Goal: Task Accomplishment & Management: Use online tool/utility

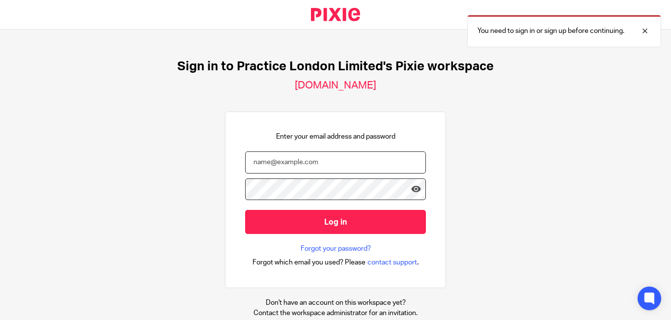
click at [308, 162] on input "email" at bounding box center [335, 162] width 181 height 22
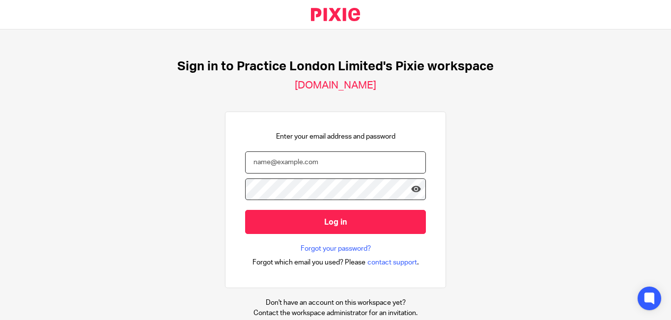
click at [282, 165] on input "email" at bounding box center [335, 162] width 181 height 22
paste input "[PERSON_NAME][EMAIL_ADDRESS][DOMAIN_NAME]"
type input "[PERSON_NAME][EMAIL_ADDRESS][DOMAIN_NAME]"
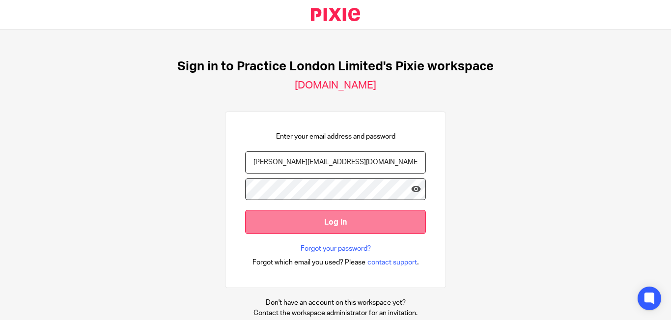
click at [342, 228] on input "Log in" at bounding box center [335, 222] width 181 height 24
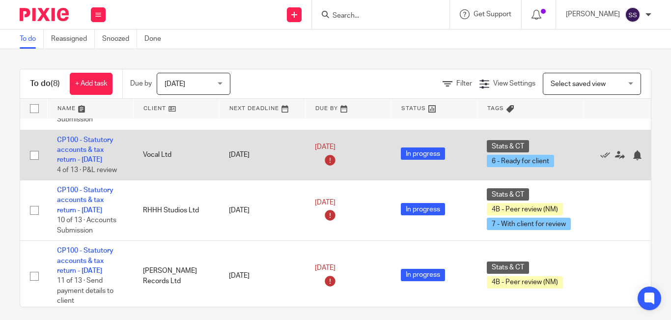
scroll to position [196, 0]
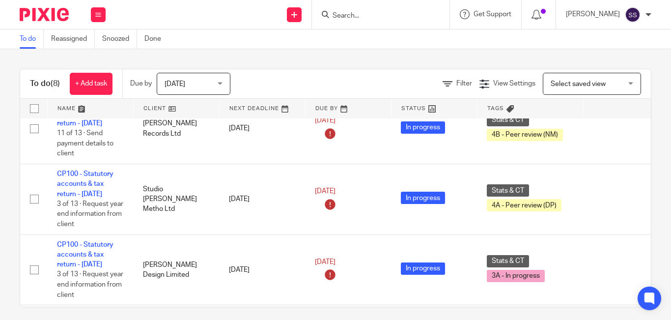
click at [370, 15] on input "Search" at bounding box center [375, 16] width 88 height 9
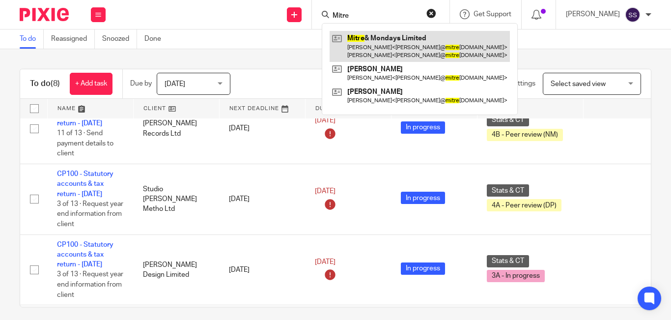
type input "Mitre"
click at [402, 43] on link at bounding box center [419, 46] width 180 height 30
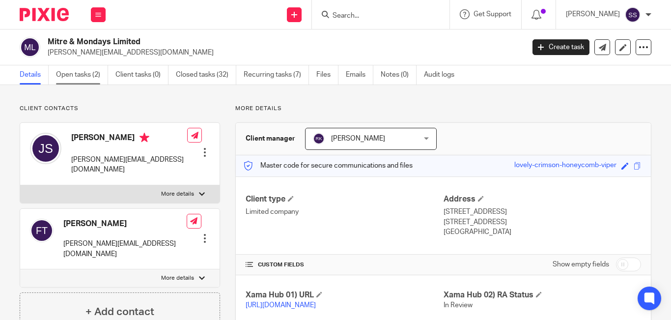
click at [85, 71] on link "Open tasks (2)" at bounding box center [82, 74] width 52 height 19
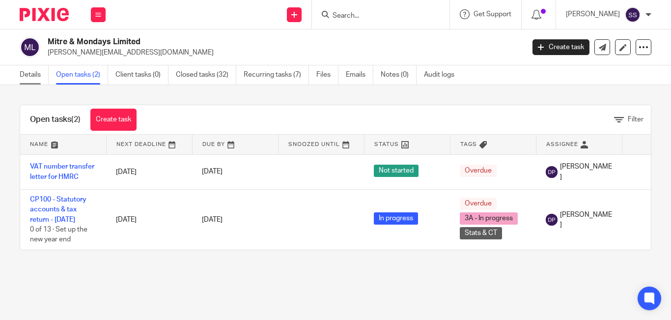
click at [29, 76] on link "Details" at bounding box center [34, 74] width 29 height 19
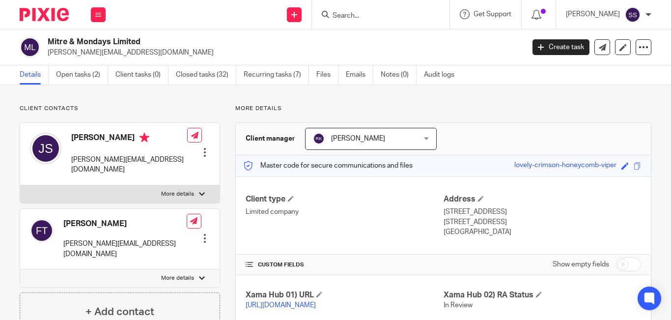
click at [362, 14] on input "Search" at bounding box center [375, 16] width 88 height 9
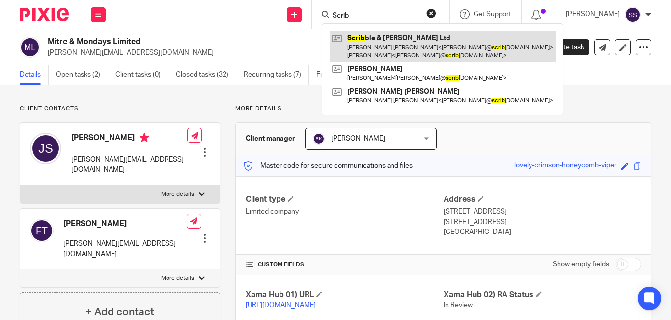
type input "Scrib"
click at [408, 48] on link at bounding box center [442, 46] width 226 height 30
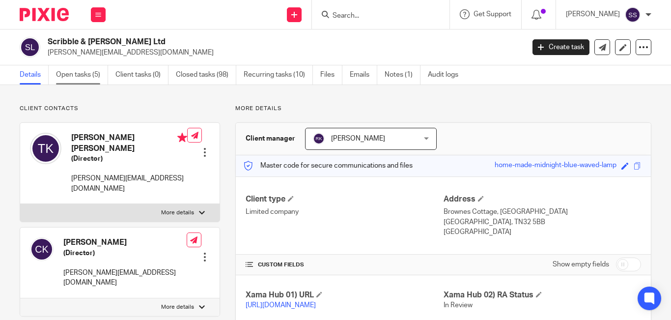
click at [81, 74] on link "Open tasks (5)" at bounding box center [82, 74] width 52 height 19
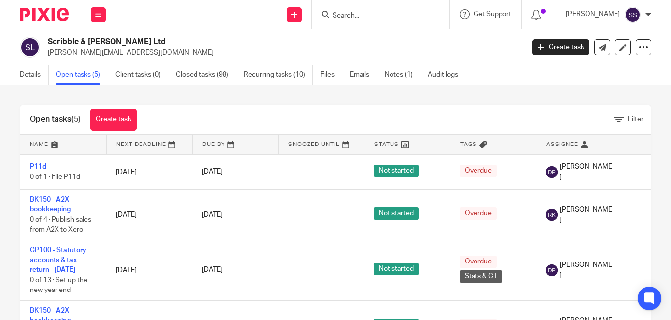
click at [83, 77] on link "Open tasks (5)" at bounding box center [82, 74] width 52 height 19
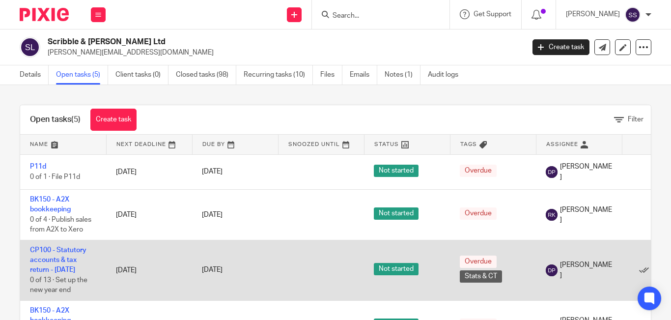
click at [71, 255] on td "CP100 - Statutory accounts & tax return - [DATE] 0 of 13 · Set up the new year …" at bounding box center [63, 270] width 86 height 60
click at [67, 256] on td "CP100 - Statutory accounts & tax return - [DATE] 0 of 13 · Set up the new year …" at bounding box center [63, 270] width 86 height 60
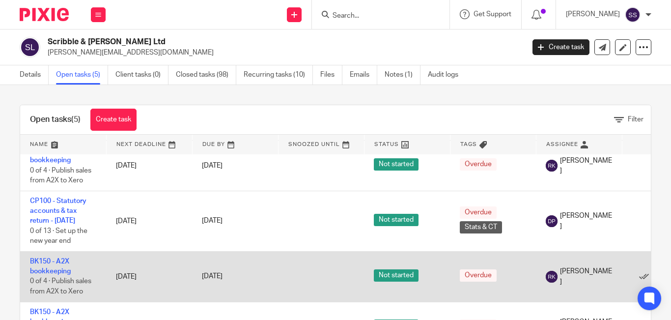
scroll to position [67, 0]
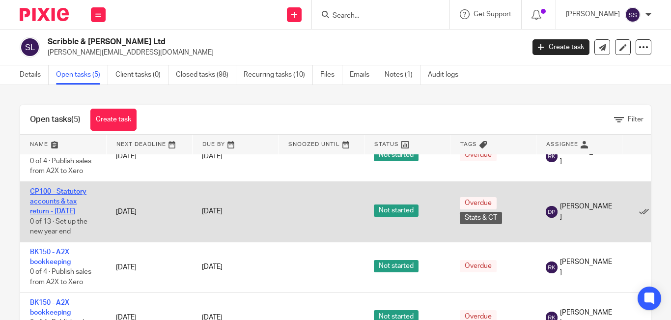
click at [65, 194] on link "CP100 - Statutory accounts & tax return - [DATE]" at bounding box center [58, 201] width 56 height 27
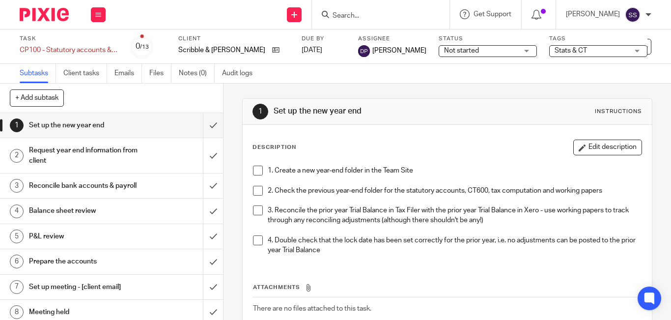
click at [449, 51] on span "Not started" at bounding box center [461, 50] width 35 height 7
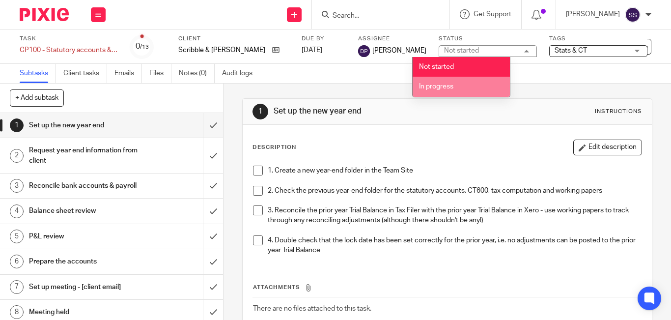
click at [439, 88] on span "In progress" at bounding box center [436, 86] width 34 height 7
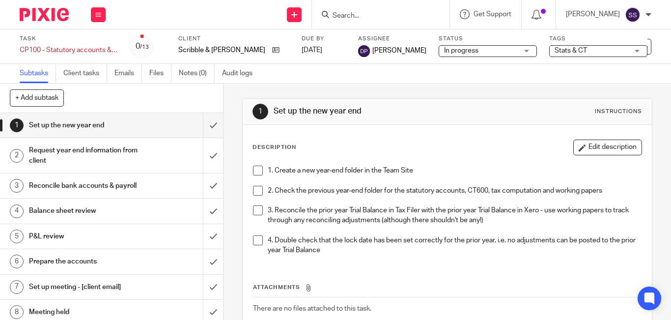
click at [568, 54] on span "Stats & CT" at bounding box center [591, 51] width 74 height 10
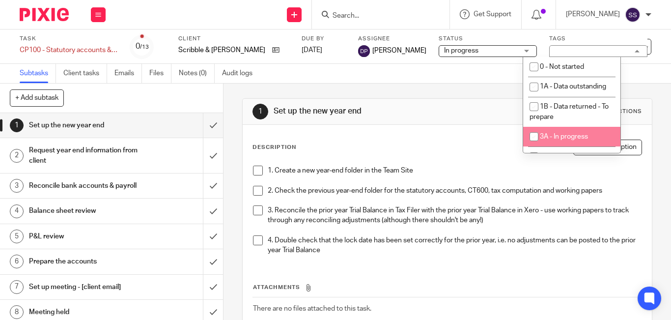
click at [532, 145] on input "checkbox" at bounding box center [533, 136] width 19 height 19
checkbox input "true"
click at [413, 93] on div "1 Set up the new year end Instructions Description Edit description 1. Create a…" at bounding box center [447, 232] width 410 height 298
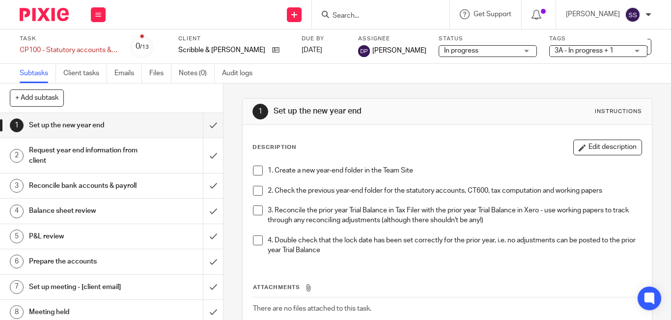
click at [351, 23] on div at bounding box center [380, 14] width 137 height 29
click at [359, 16] on input "Search" at bounding box center [375, 16] width 88 height 9
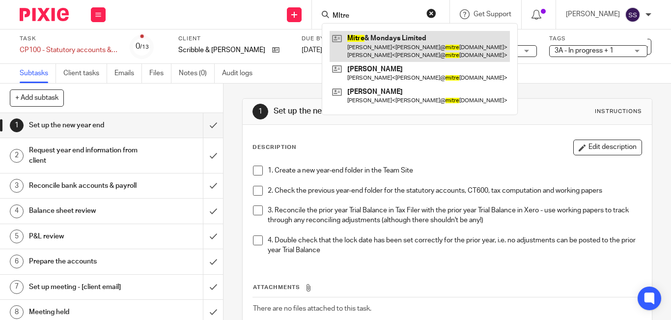
type input "MItre"
click at [410, 49] on link at bounding box center [419, 46] width 180 height 30
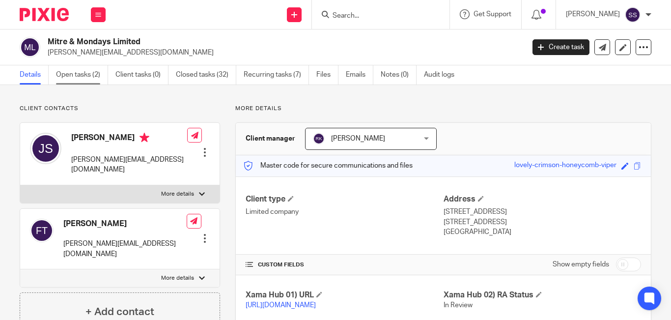
click at [90, 76] on link "Open tasks (2)" at bounding box center [82, 74] width 52 height 19
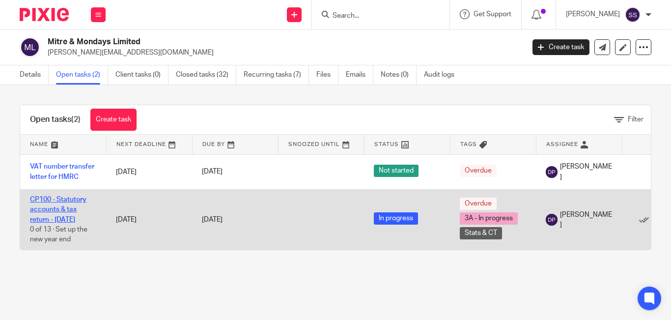
click at [59, 208] on link "CP100 - Statutory accounts & tax return - [DATE]" at bounding box center [58, 209] width 56 height 27
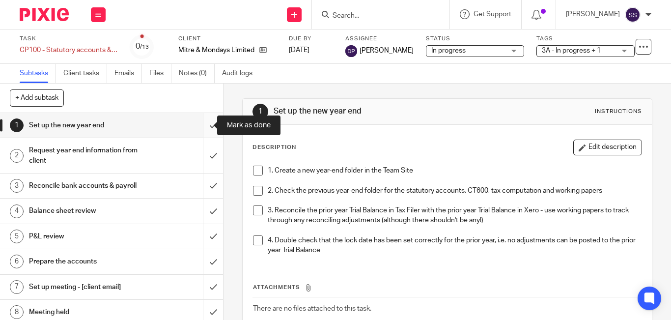
click at [207, 125] on input "submit" at bounding box center [111, 125] width 223 height 25
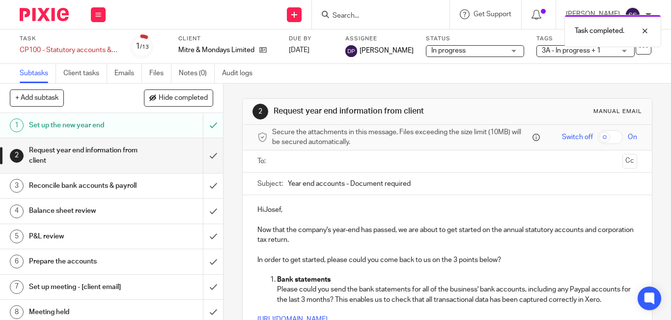
click at [57, 186] on h1 "Reconcile bank accounts & payroll" at bounding box center [83, 185] width 109 height 15
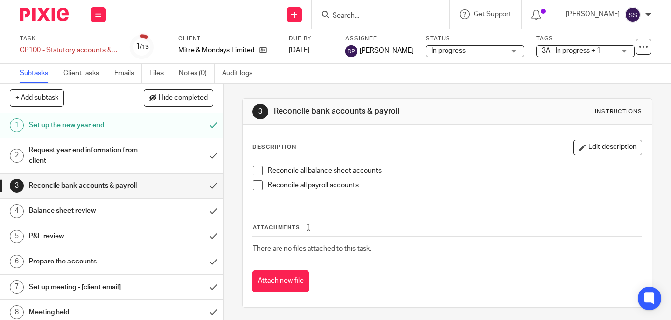
click at [253, 169] on span at bounding box center [258, 170] width 10 height 10
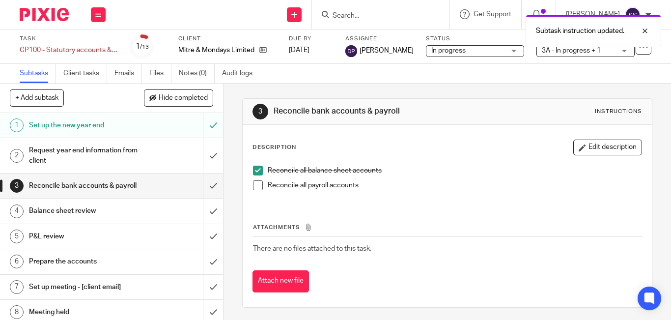
click at [253, 184] on span at bounding box center [258, 185] width 10 height 10
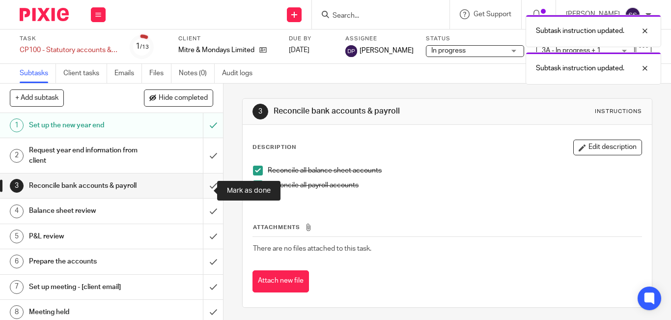
click at [204, 193] on input "submit" at bounding box center [111, 185] width 223 height 25
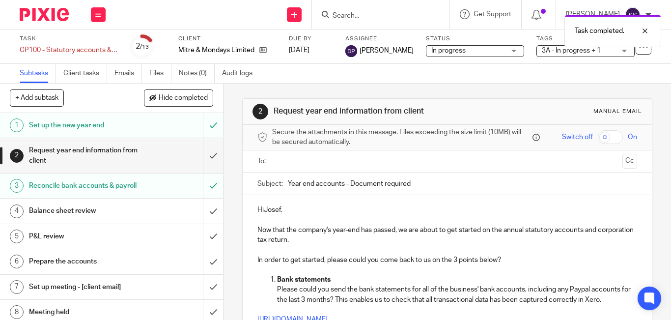
click at [58, 218] on h1 "Balance sheet review" at bounding box center [83, 210] width 109 height 15
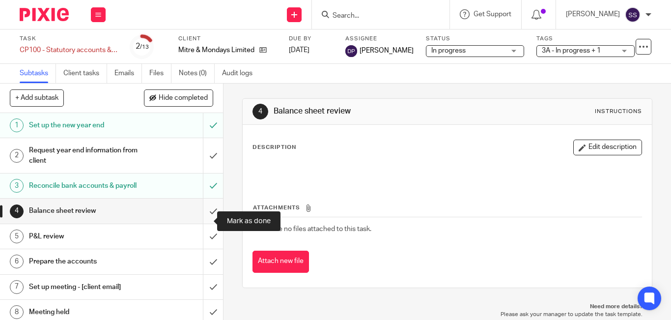
click at [201, 220] on input "submit" at bounding box center [111, 210] width 223 height 25
